Goal: Task Accomplishment & Management: Manage account settings

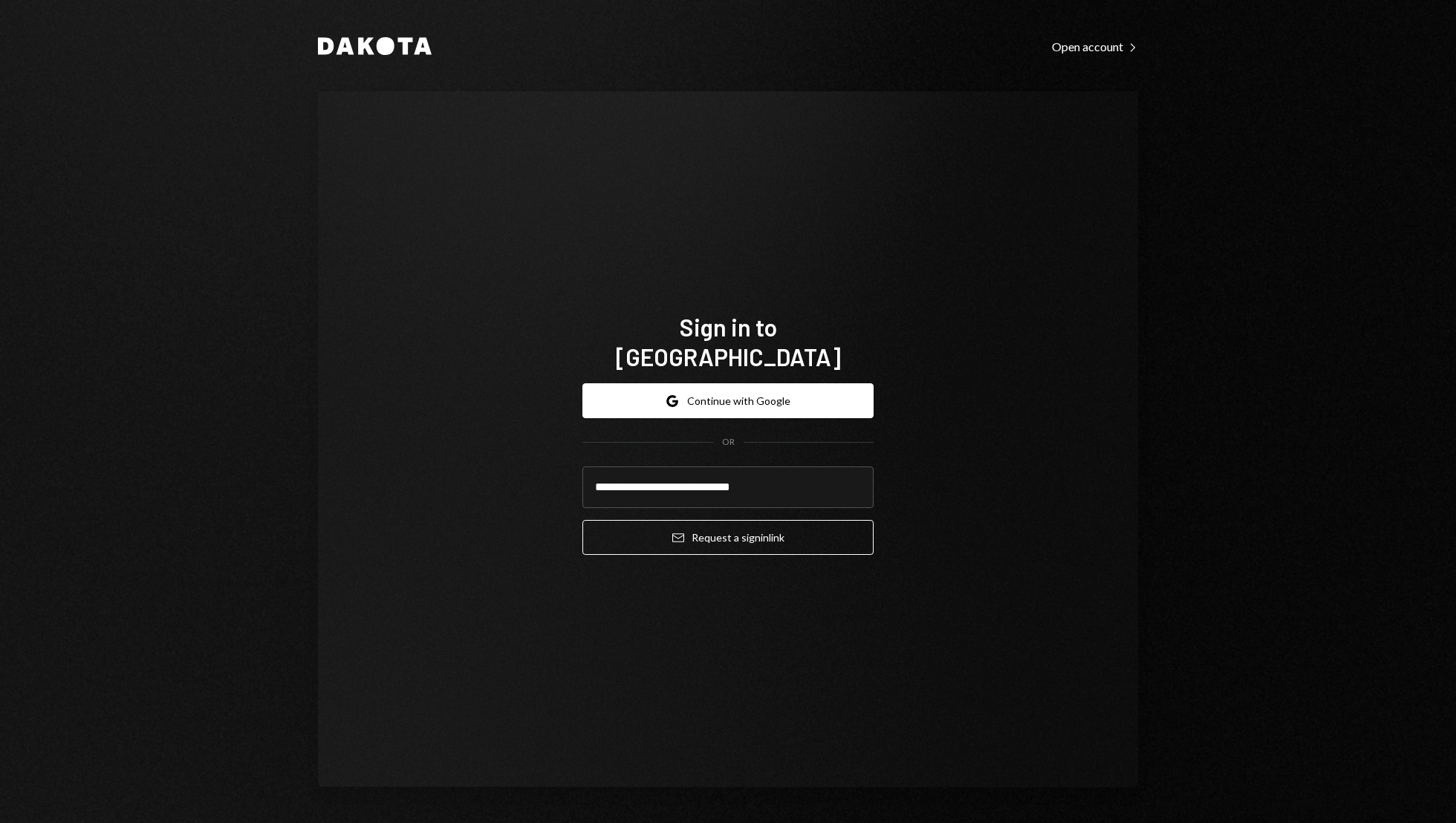
type input "**********"
click at [582, 520] on button "Email Request a sign in link" at bounding box center [728, 537] width 291 height 35
